Goal: Task Accomplishment & Management: Complete application form

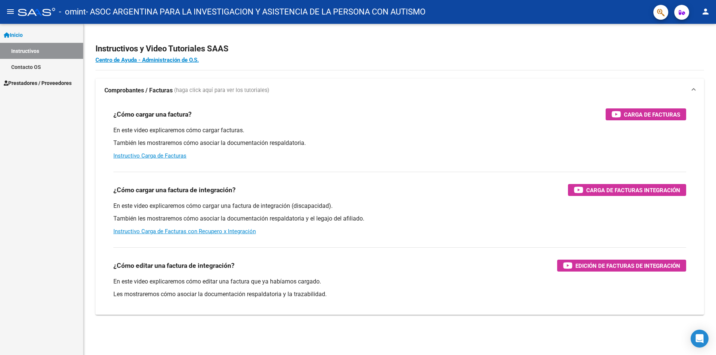
click at [35, 85] on span "Prestadores / Proveedores" at bounding box center [38, 83] width 68 height 8
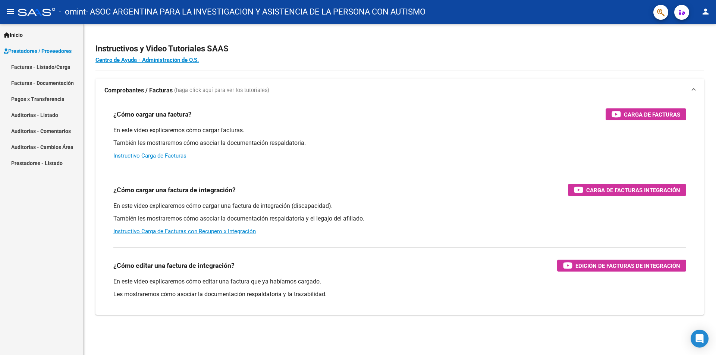
click at [55, 67] on link "Facturas - Listado/Carga" at bounding box center [41, 67] width 83 height 16
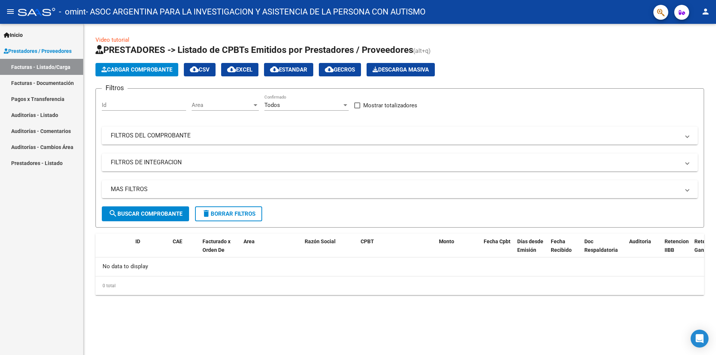
click at [135, 72] on span "Cargar Comprobante" at bounding box center [136, 69] width 71 height 7
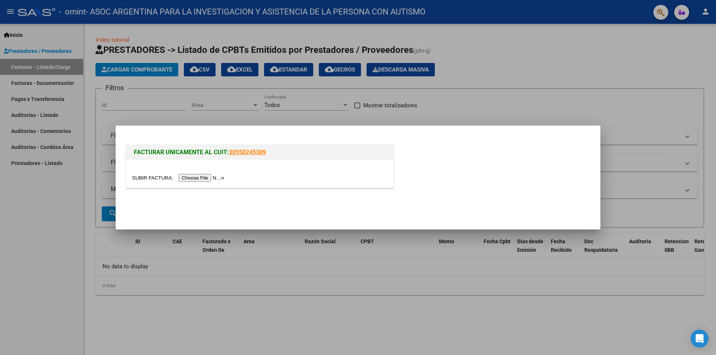
click at [207, 177] on input "file" at bounding box center [179, 178] width 94 height 8
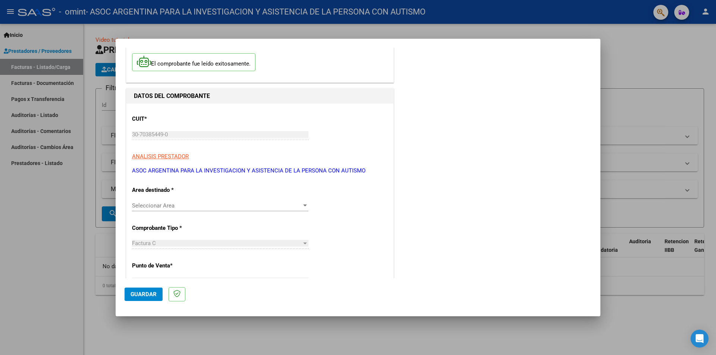
scroll to position [75, 0]
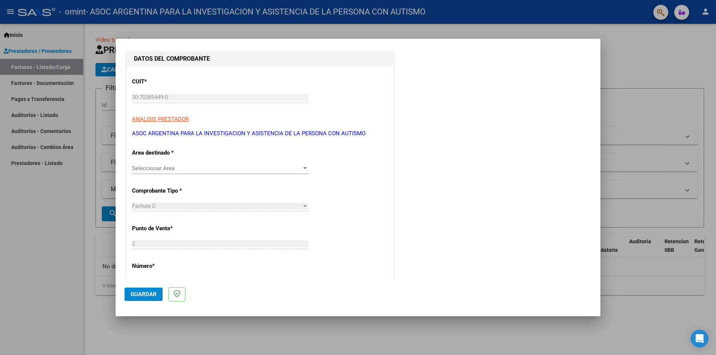
click at [303, 207] on div at bounding box center [305, 206] width 4 height 2
click at [304, 169] on div at bounding box center [305, 168] width 4 height 2
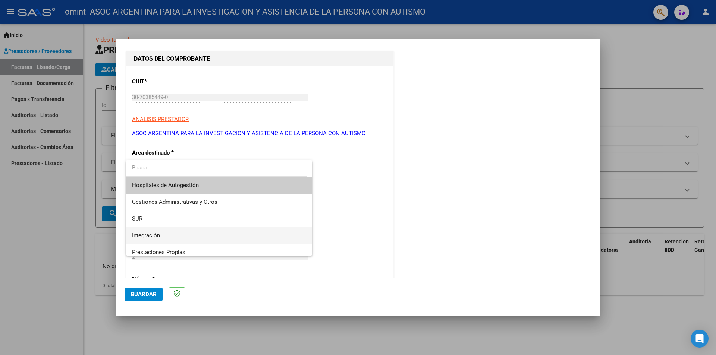
click at [174, 234] on span "Integración" at bounding box center [219, 236] width 174 height 17
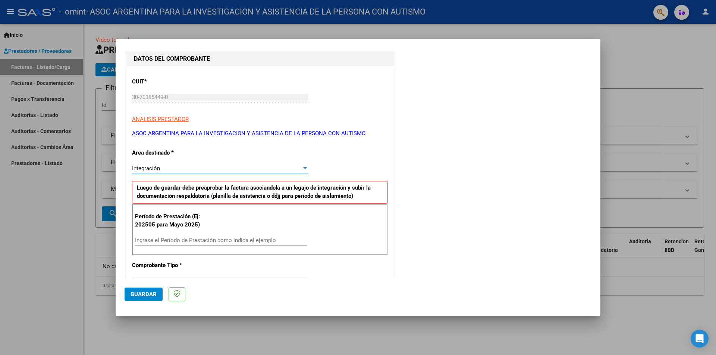
click at [160, 239] on input "Ingrese el Período de Prestación como indica el ejemplo" at bounding box center [221, 240] width 172 height 7
type input "202507"
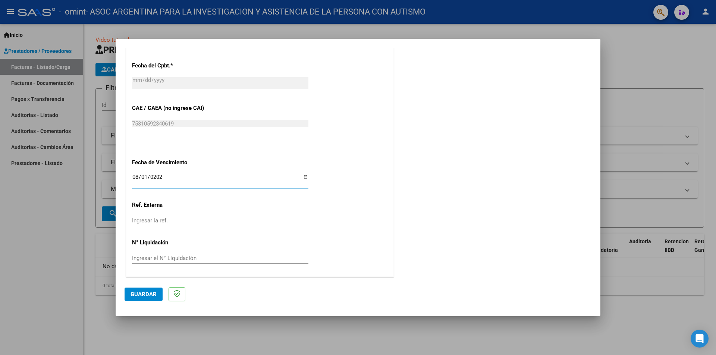
type input "[DATE]"
click at [137, 296] on span "Guardar" at bounding box center [144, 294] width 26 height 7
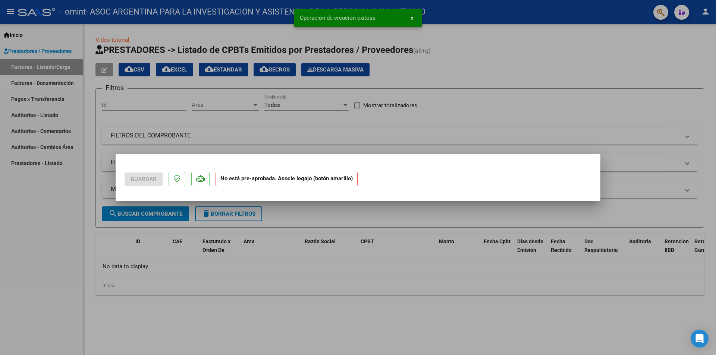
scroll to position [0, 0]
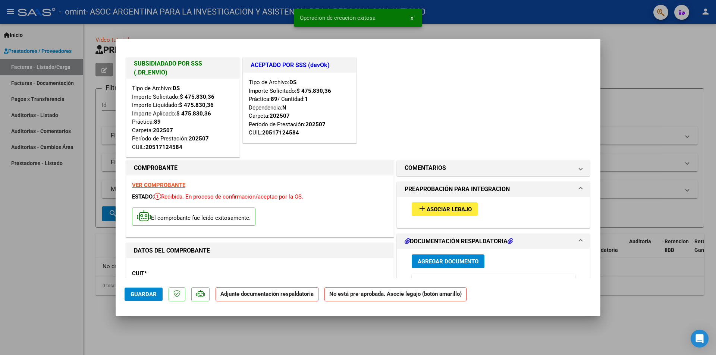
click at [433, 211] on span "Asociar Legajo" at bounding box center [449, 209] width 45 height 7
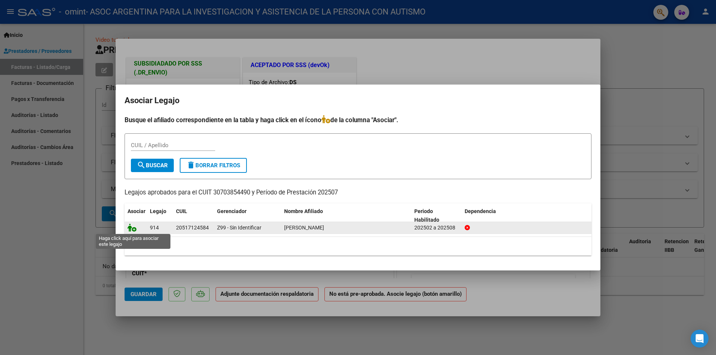
click at [132, 230] on icon at bounding box center [132, 228] width 9 height 8
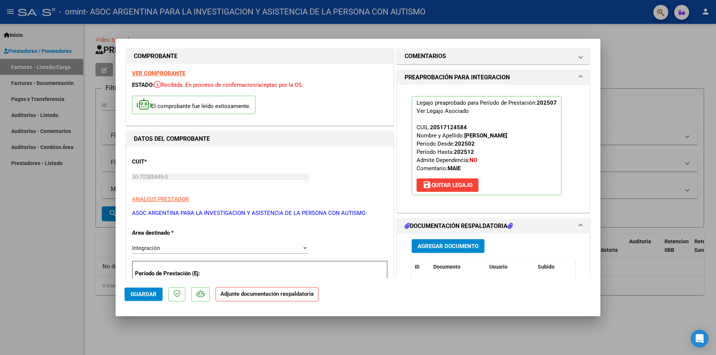
scroll to position [186, 0]
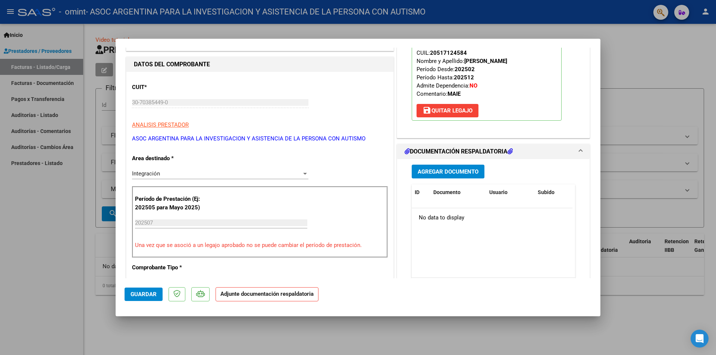
click at [441, 172] on span "Agregar Documento" at bounding box center [448, 172] width 61 height 7
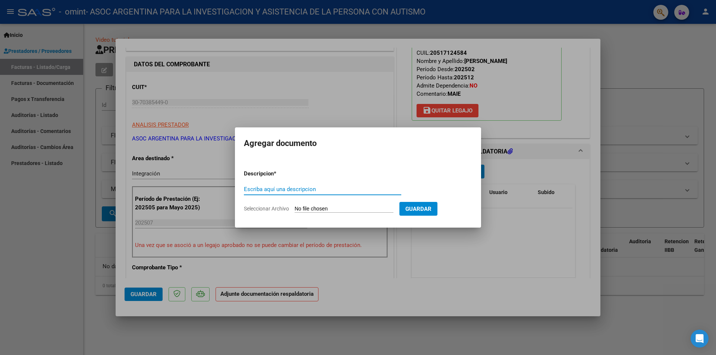
click at [331, 209] on input "Seleccionar Archivo" at bounding box center [344, 209] width 99 height 7
type input "C:\fakepath\Planilla de Asistencia [PERSON_NAME][DATE].pdf"
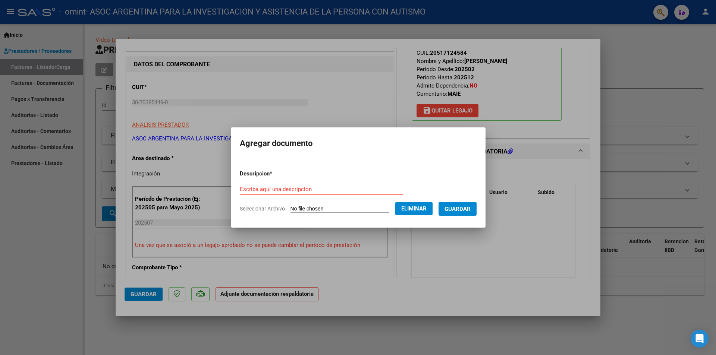
click at [252, 189] on input "Escriba aquí una descripcion" at bounding box center [321, 189] width 163 height 7
click at [254, 188] on input "Escriba aquí una descripcion" at bounding box center [321, 189] width 163 height 7
paste input "Planilla de Asistencia [PERSON_NAME][DATE]"
type input "Planilla de Asistencia [PERSON_NAME][DATE]"
click at [460, 211] on span "Guardar" at bounding box center [458, 209] width 26 height 7
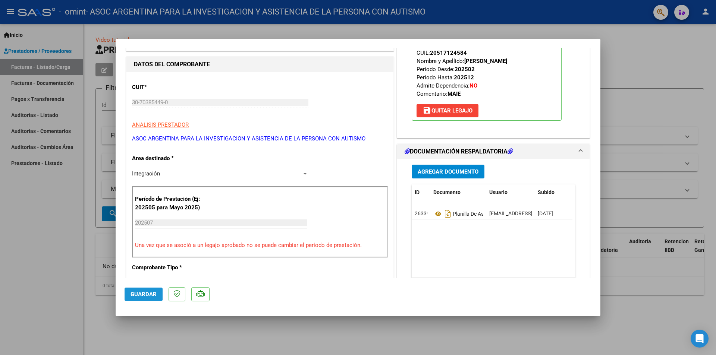
drag, startPoint x: 143, startPoint y: 294, endPoint x: 156, endPoint y: 295, distance: 12.7
click at [142, 294] on span "Guardar" at bounding box center [144, 294] width 26 height 7
click at [631, 59] on div at bounding box center [358, 177] width 716 height 355
type input "$ 0,00"
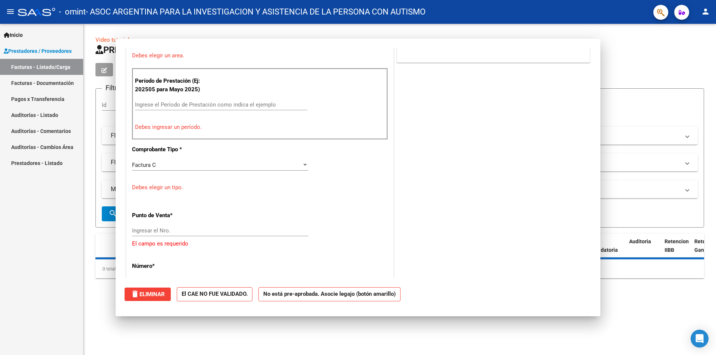
scroll to position [0, 0]
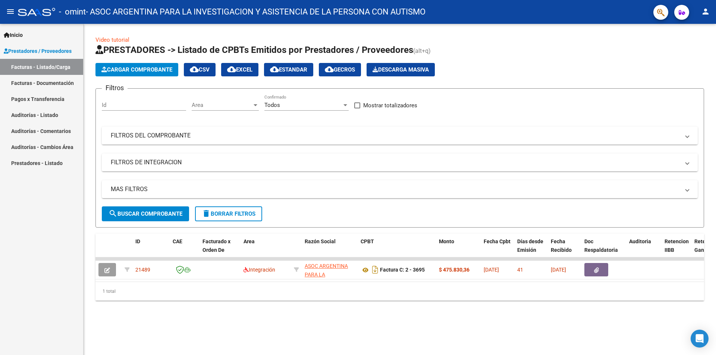
click at [138, 72] on span "Cargar Comprobante" at bounding box center [136, 69] width 71 height 7
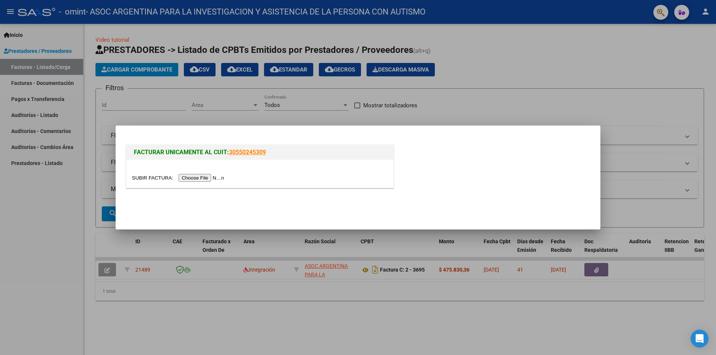
click at [199, 177] on input "file" at bounding box center [179, 178] width 94 height 8
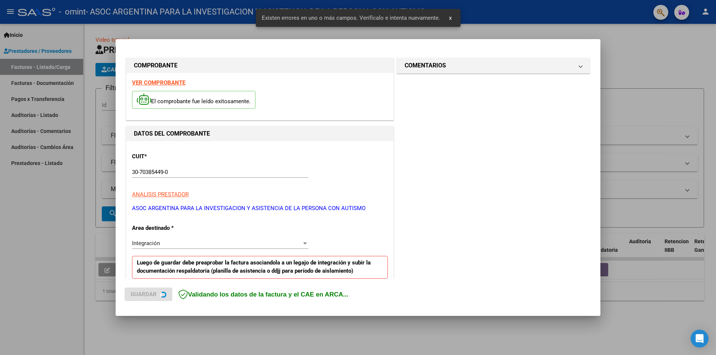
scroll to position [130, 0]
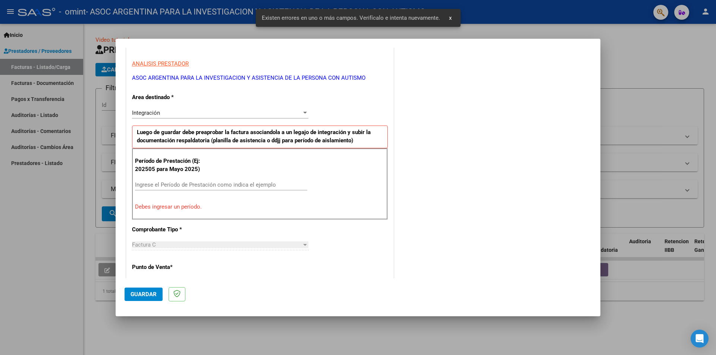
click at [158, 186] on input "Ingrese el Período de Prestación como indica el ejemplo" at bounding box center [221, 185] width 172 height 7
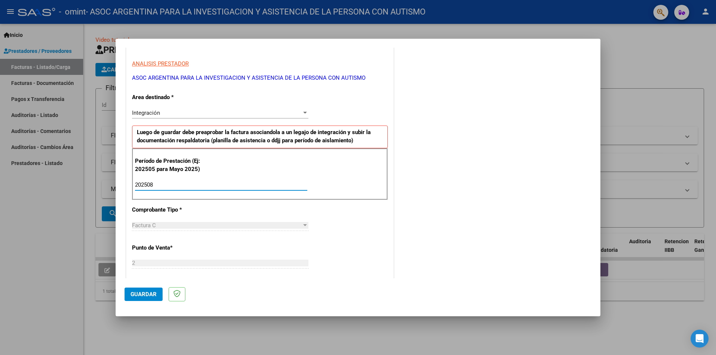
type input "202508"
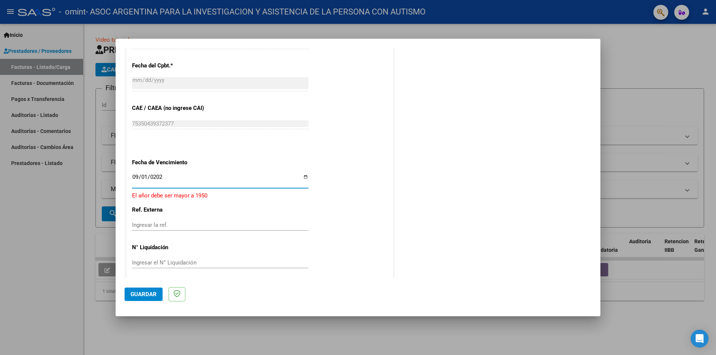
type input "[DATE]"
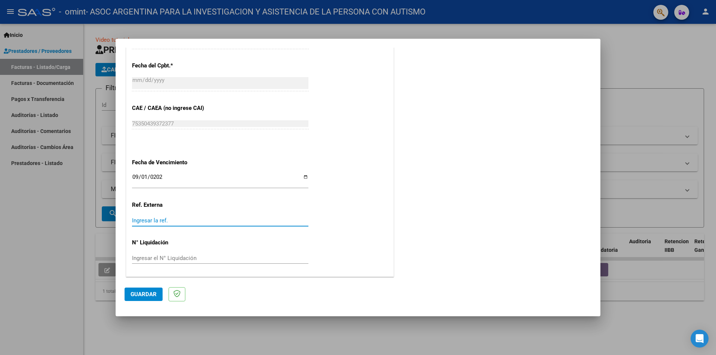
click at [140, 296] on span "Guardar" at bounding box center [144, 294] width 26 height 7
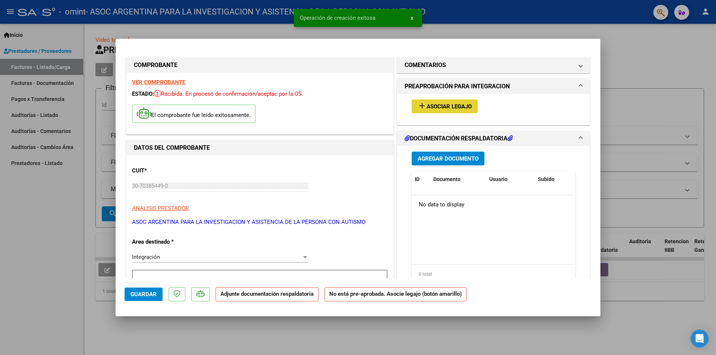
click at [432, 106] on span "Asociar Legajo" at bounding box center [449, 106] width 45 height 7
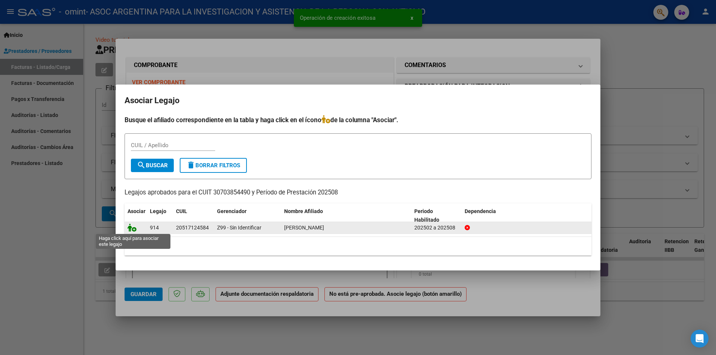
click at [132, 227] on icon at bounding box center [132, 228] width 9 height 8
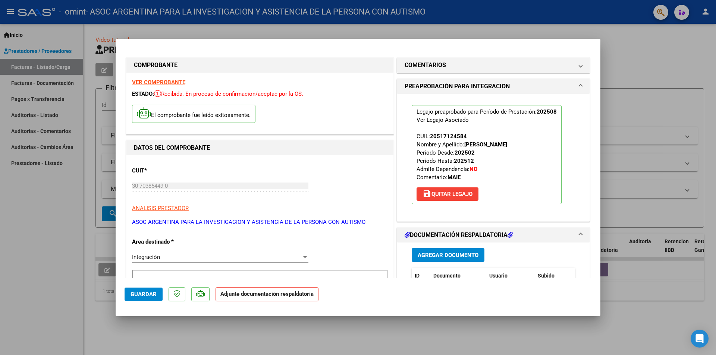
click at [442, 252] on span "Agregar Documento" at bounding box center [448, 255] width 61 height 7
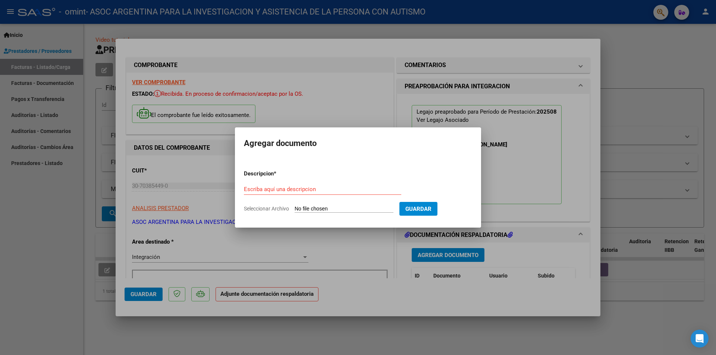
click at [331, 211] on input "Seleccionar Archivo" at bounding box center [344, 209] width 99 height 7
type input "C:\fakepath\Planilla de Asistencia [PERSON_NAME] [DATE].pdf"
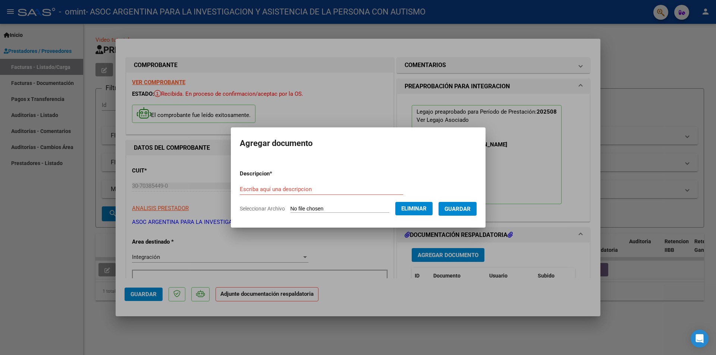
click at [259, 189] on input "Escriba aquí una descripcion" at bounding box center [321, 189] width 163 height 7
paste input "Planilla de Asistencia [PERSON_NAME] [DATE]"
type input "Planilla de Asistencia [PERSON_NAME] [DATE]"
click at [461, 209] on span "Guardar" at bounding box center [458, 209] width 26 height 7
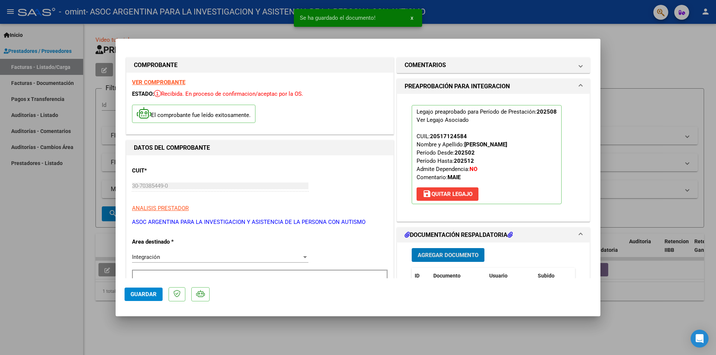
click at [144, 297] on span "Guardar" at bounding box center [144, 294] width 26 height 7
click at [622, 73] on div at bounding box center [358, 177] width 716 height 355
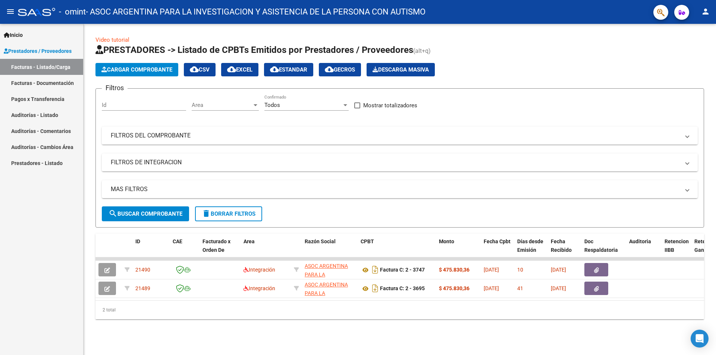
click at [707, 14] on mat-icon "person" at bounding box center [705, 11] width 9 height 9
click at [688, 49] on button "exit_to_app Salir" at bounding box center [691, 49] width 46 height 18
